Goal: Check status: Check status

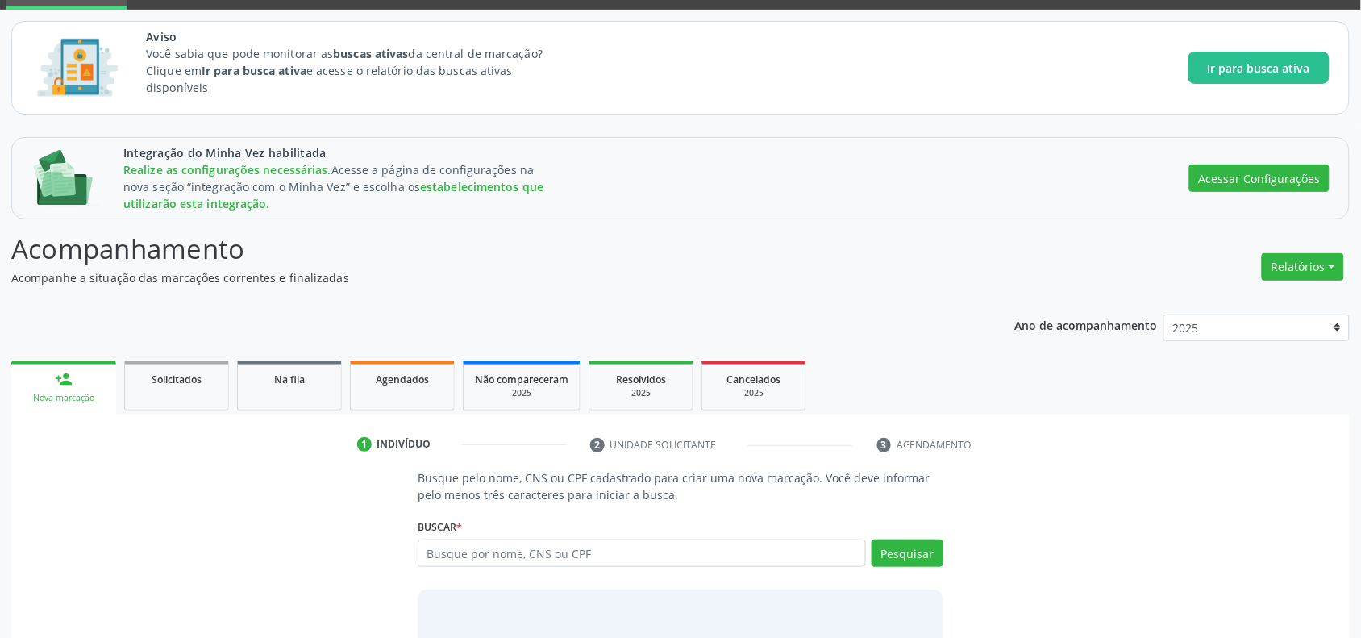
scroll to position [182, 0]
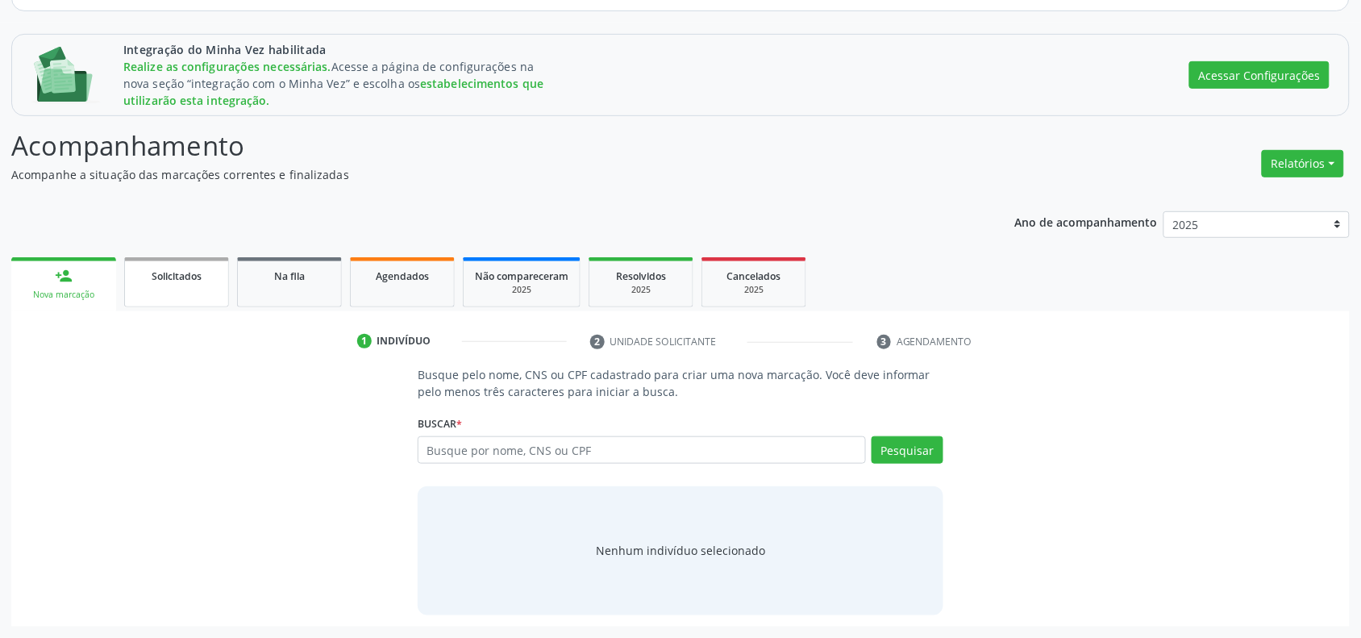
click at [174, 276] on span "Solicitados" at bounding box center [177, 276] width 50 height 14
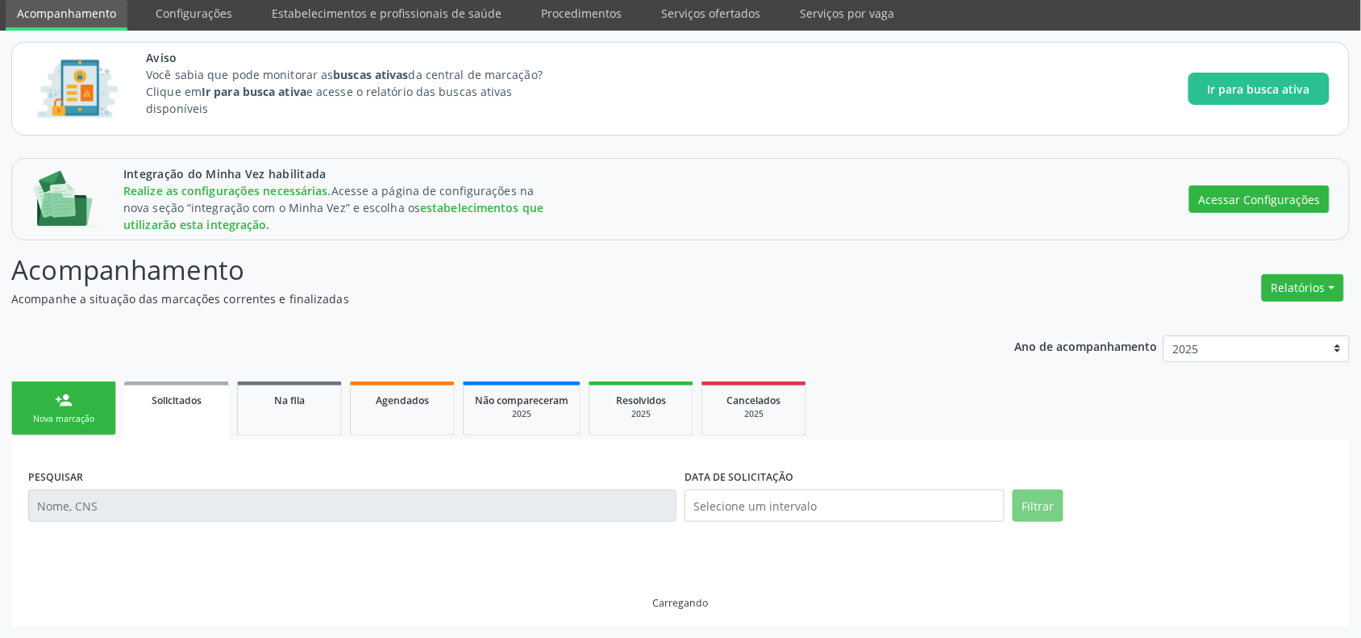
scroll to position [24, 0]
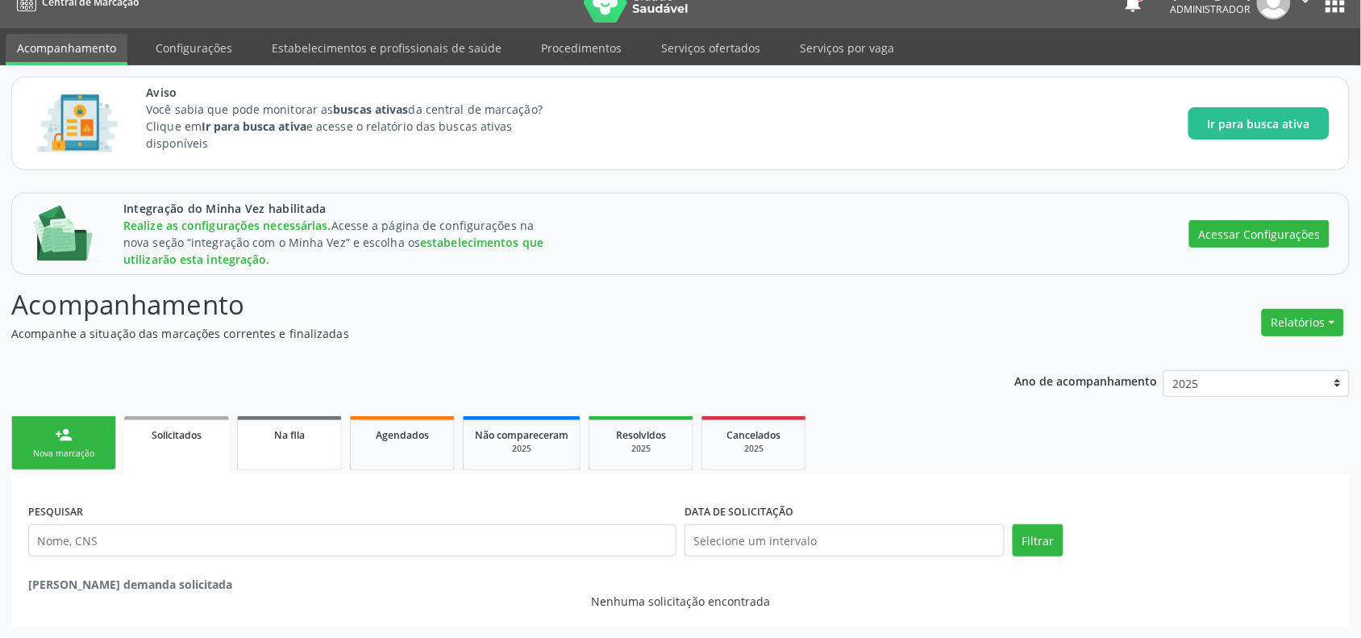
click at [290, 429] on span "Na fila" at bounding box center [289, 435] width 31 height 14
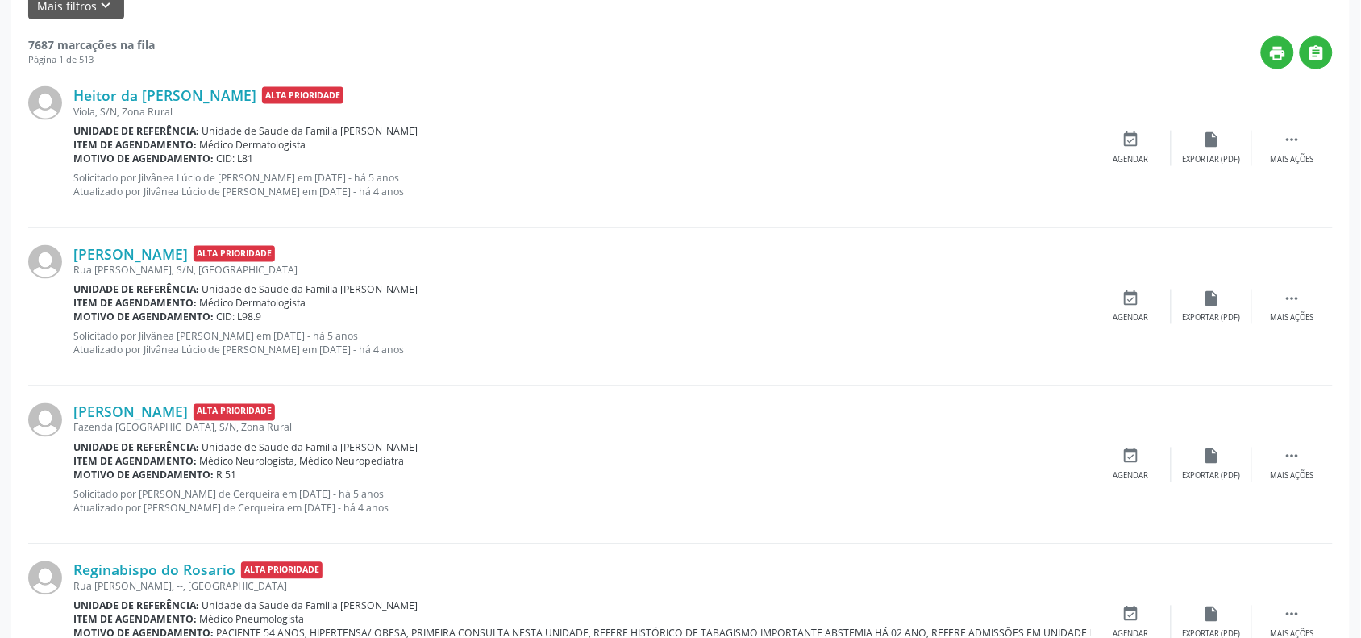
scroll to position [94, 0]
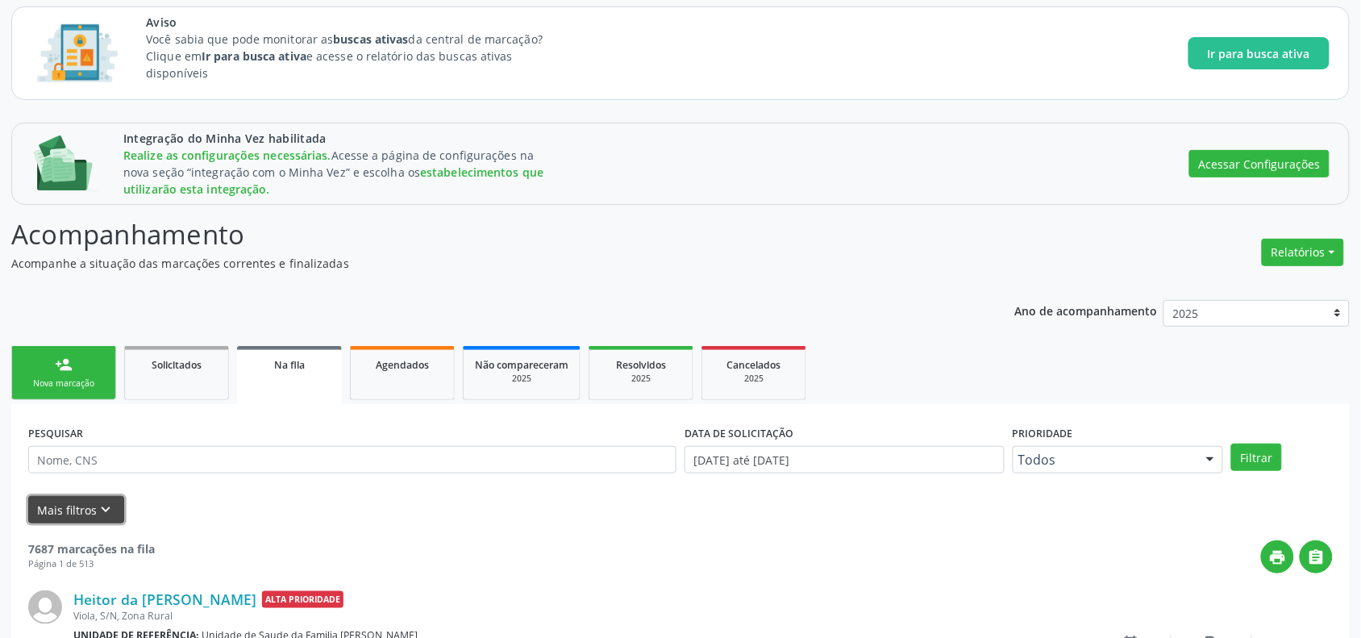
drag, startPoint x: 119, startPoint y: 500, endPoint x: 146, endPoint y: 486, distance: 30.7
click at [119, 501] on button "Mais filtros keyboard_arrow_down" at bounding box center [76, 510] width 96 height 28
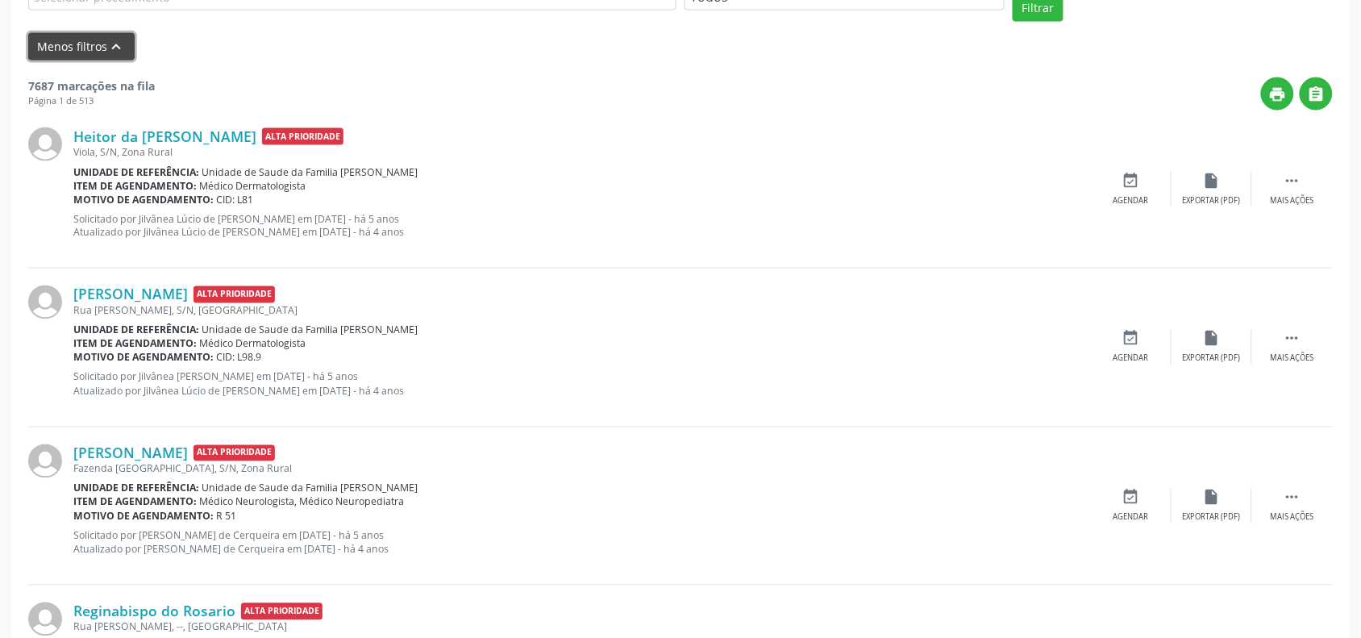
scroll to position [396, 0]
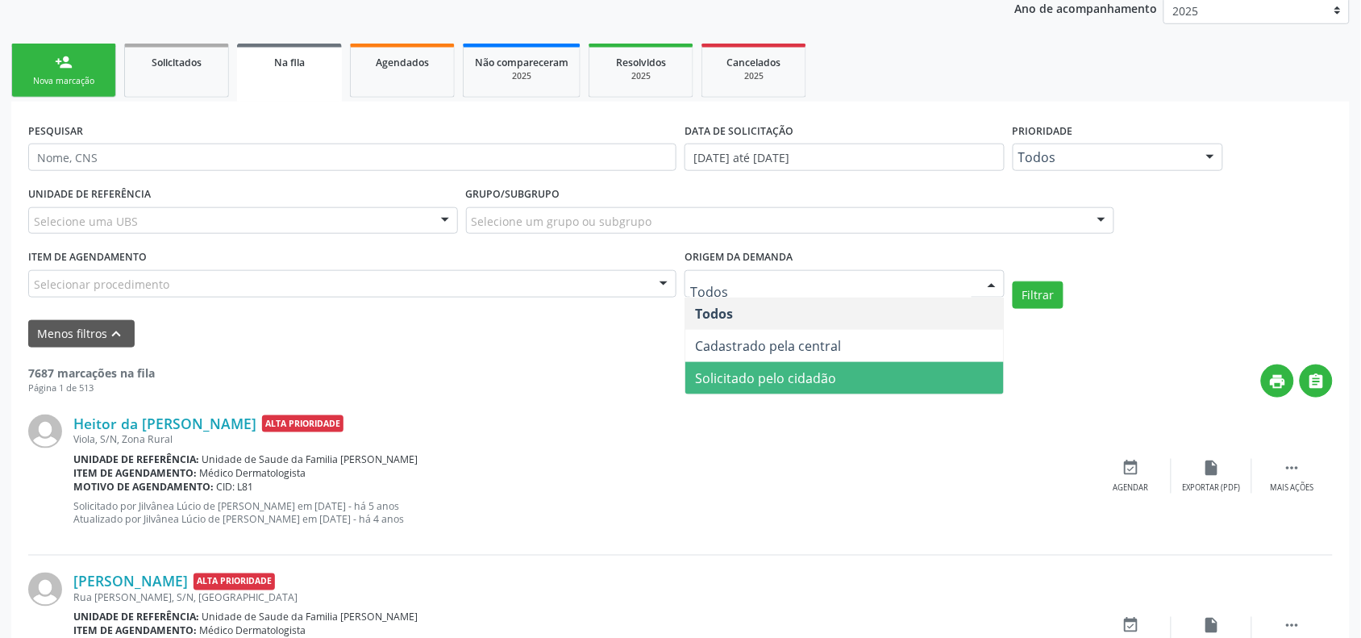
drag, startPoint x: 747, startPoint y: 384, endPoint x: 775, endPoint y: 369, distance: 31.7
click at [755, 384] on span "Solicitado pelo cidadão" at bounding box center [765, 378] width 141 height 18
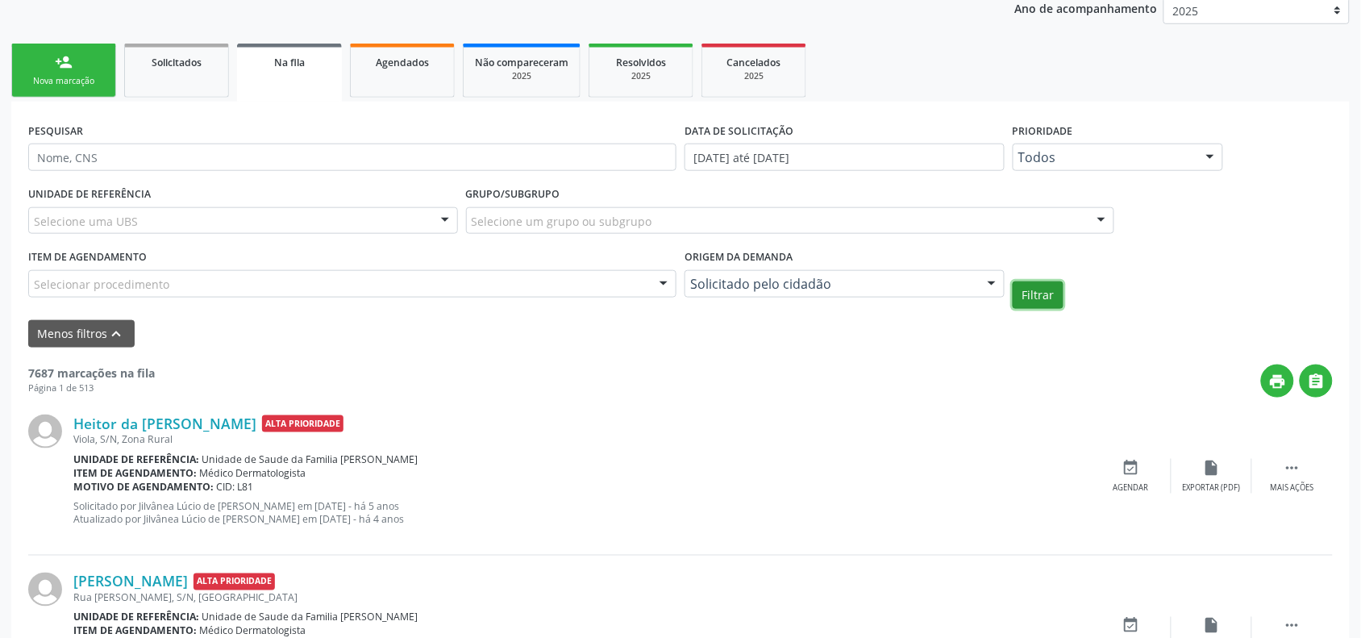
click at [1036, 300] on button "Filtrar" at bounding box center [1038, 294] width 51 height 27
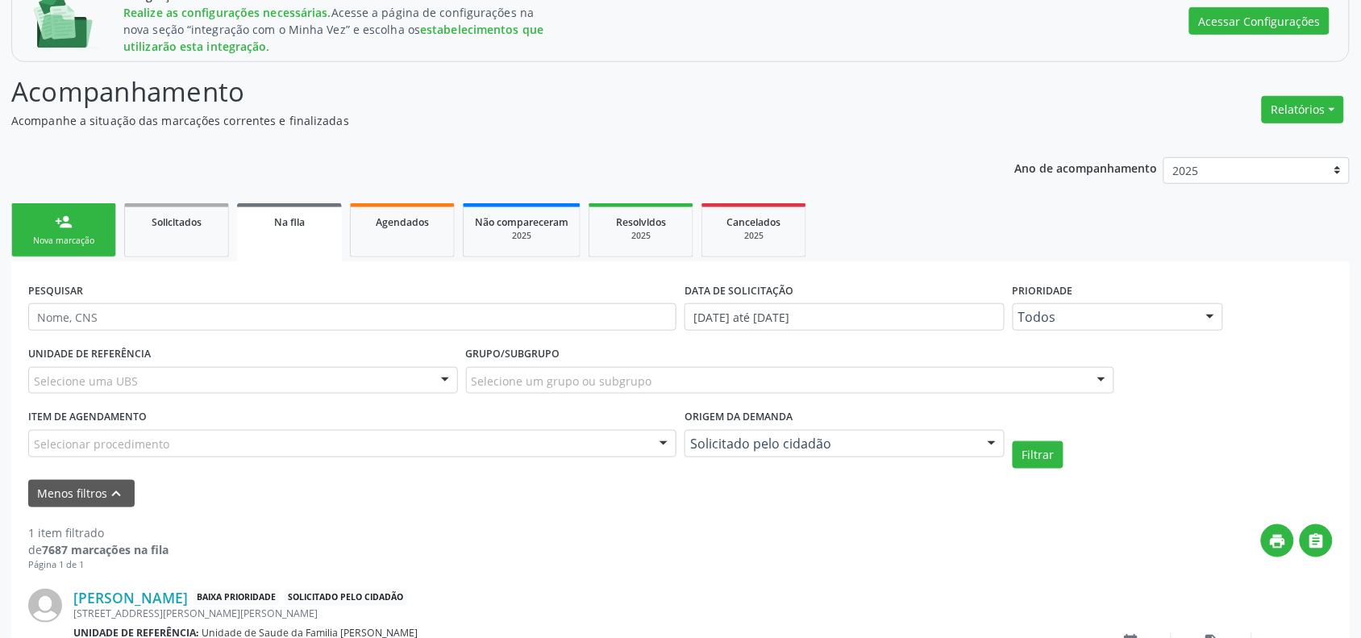
scroll to position [356, 0]
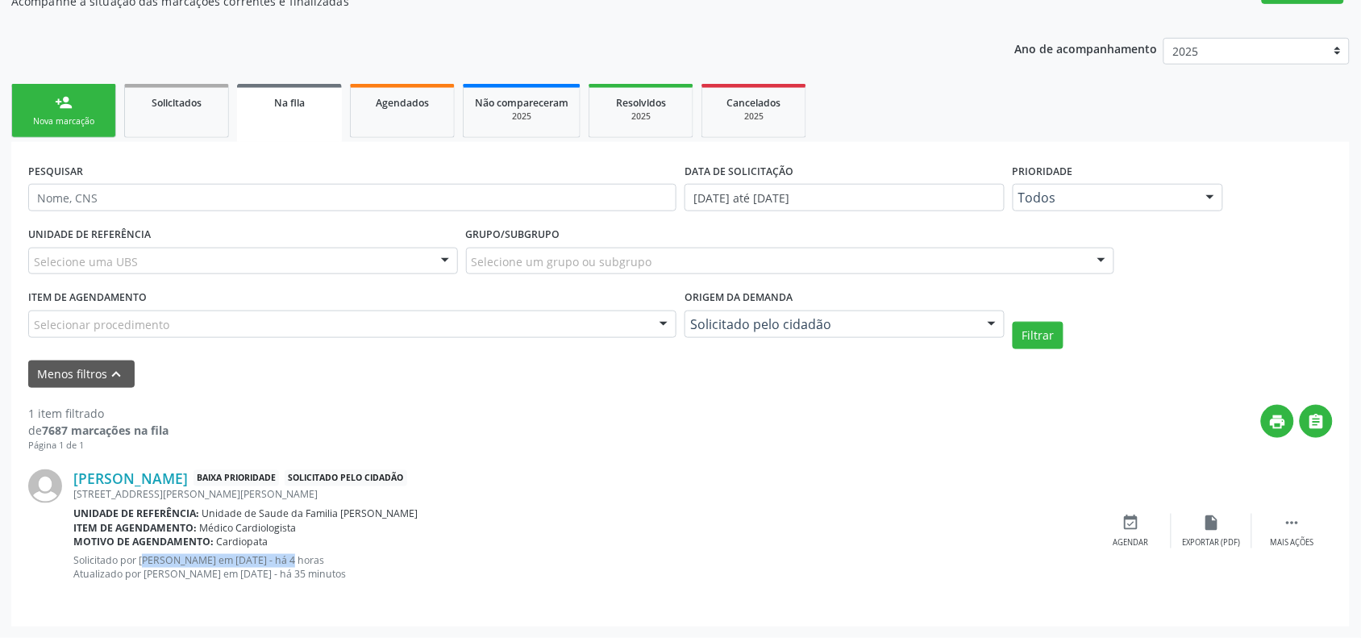
drag, startPoint x: 129, startPoint y: 555, endPoint x: 262, endPoint y: 553, distance: 133.1
click at [262, 554] on p "Solicitado por [PERSON_NAME] em [DATE] - há 4 horas Atualizado por [PERSON_NAME…" at bounding box center [582, 567] width 1018 height 27
click at [224, 568] on p "Solicitado por [PERSON_NAME] em [DATE] - há 4 horas Atualizado por [PERSON_NAME…" at bounding box center [582, 567] width 1018 height 27
drag, startPoint x: 188, startPoint y: 570, endPoint x: 339, endPoint y: 569, distance: 150.8
click at [335, 568] on p "Solicitado por [PERSON_NAME] em [DATE] - há 4 horas Atualizado por [PERSON_NAME…" at bounding box center [582, 567] width 1018 height 27
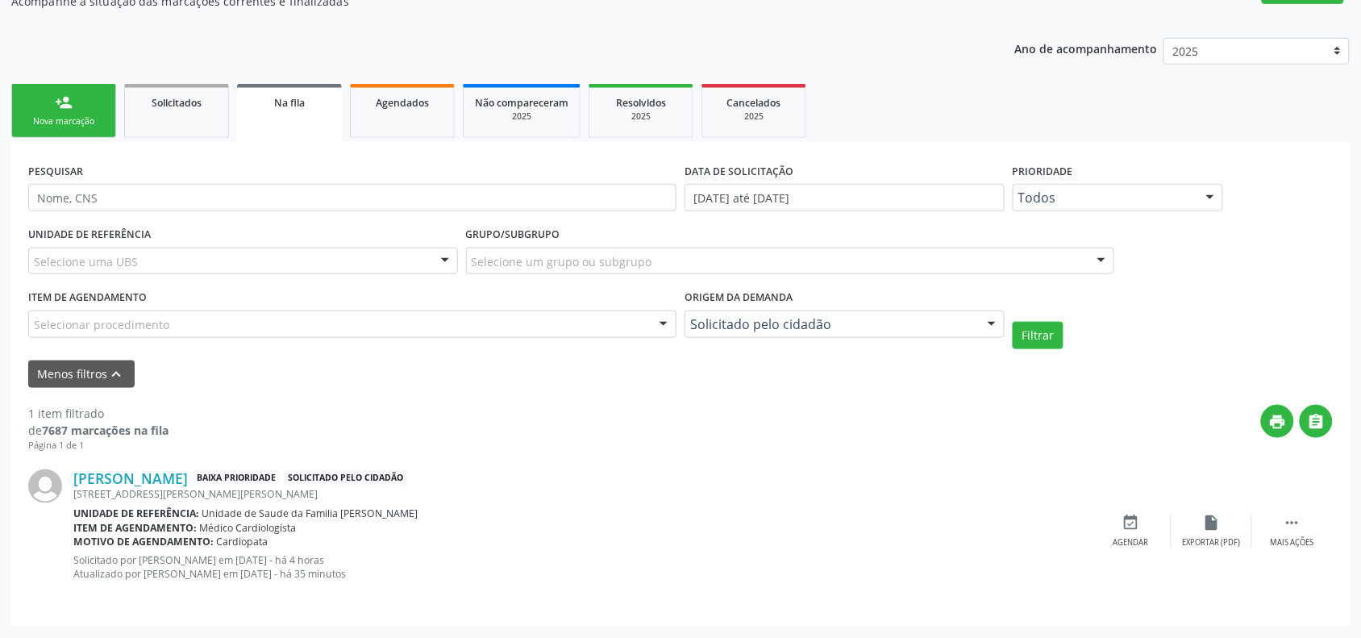
click at [446, 562] on p "Solicitado por [PERSON_NAME] em [DATE] - há 4 horas Atualizado por [PERSON_NAME…" at bounding box center [582, 567] width 1018 height 27
